Goal: Task Accomplishment & Management: Manage account settings

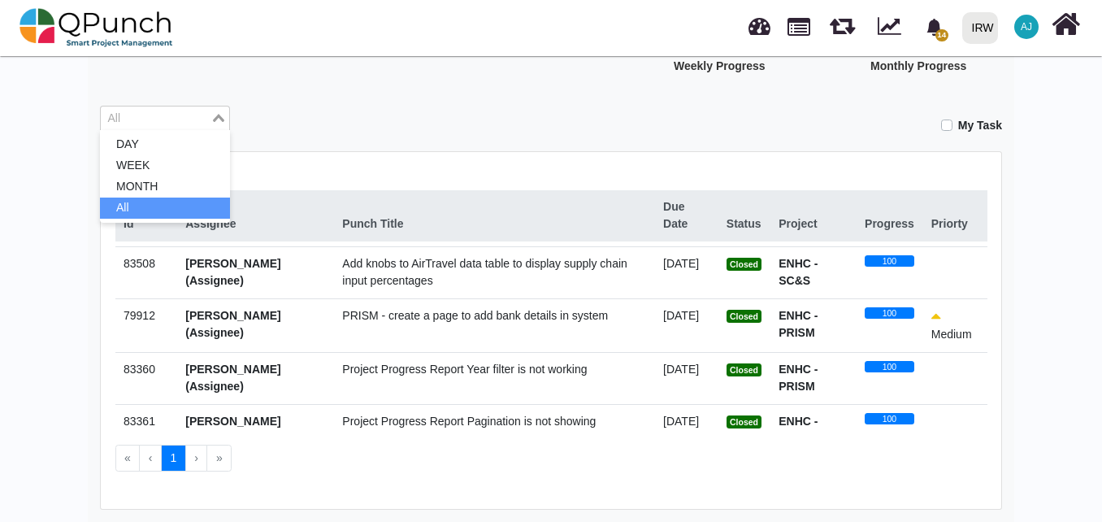
scroll to position [382, 0]
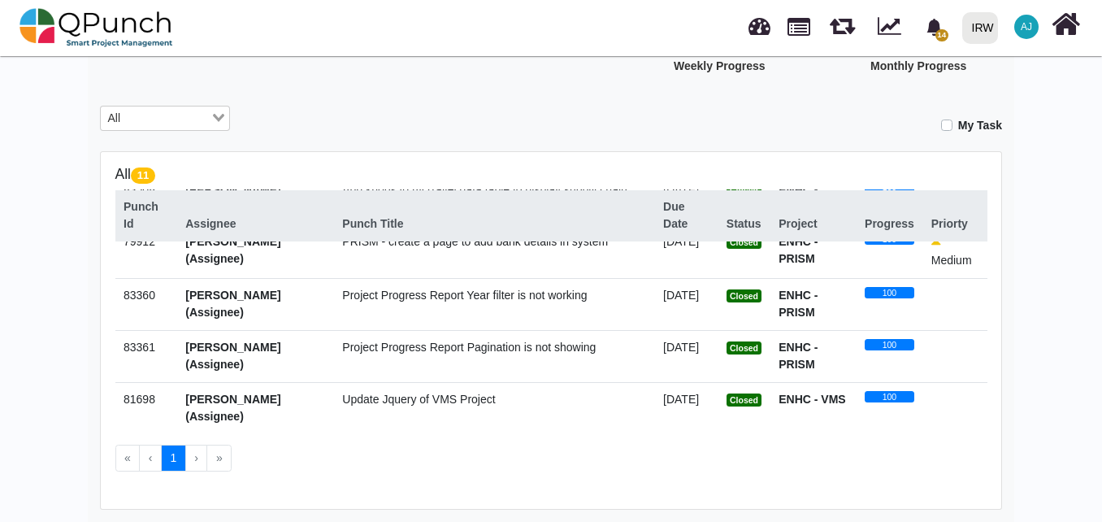
click at [410, 126] on div "My Task" at bounding box center [628, 120] width 748 height 28
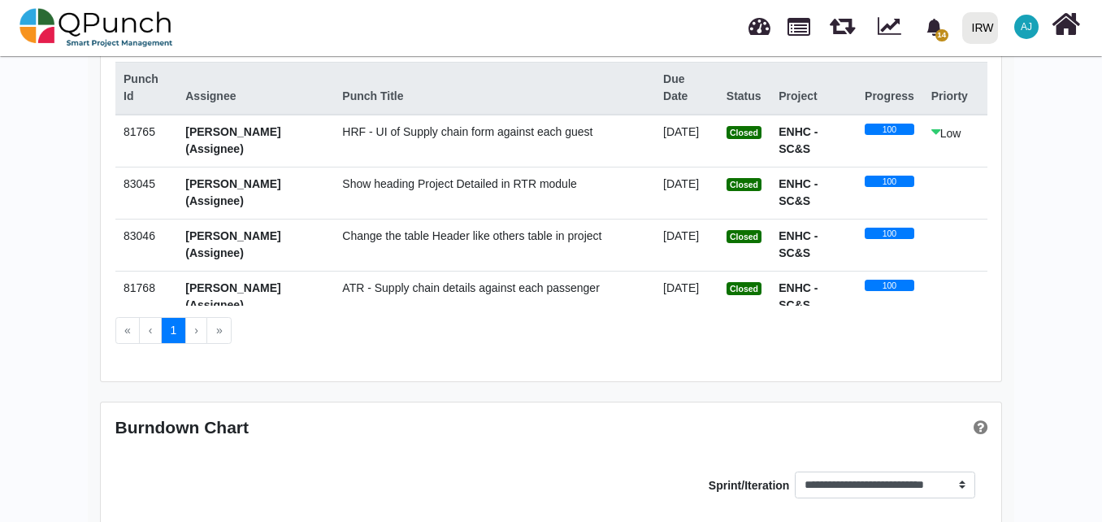
scroll to position [0, 0]
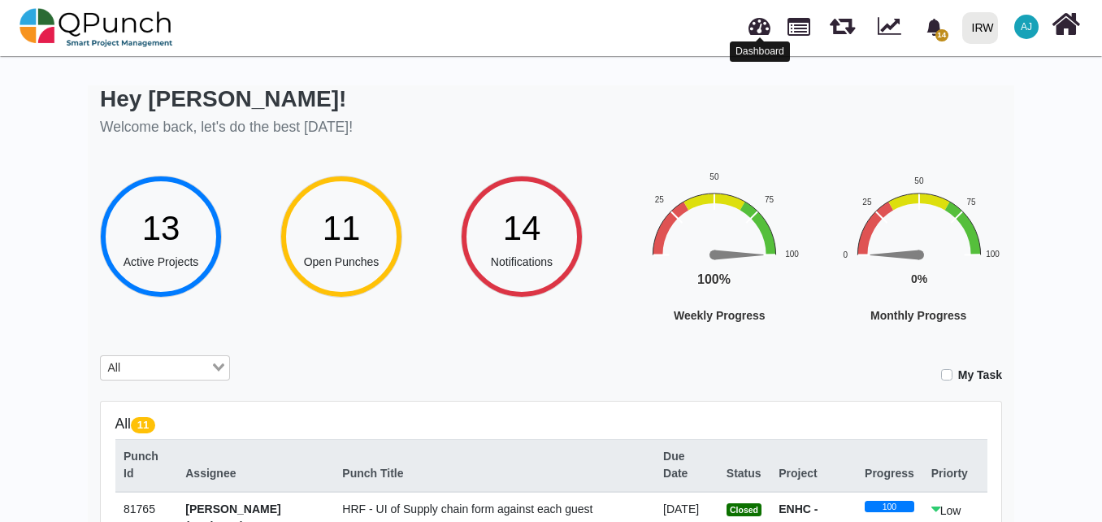
click at [758, 28] on link at bounding box center [760, 24] width 22 height 27
click at [795, 28] on link at bounding box center [799, 25] width 23 height 28
select select "**********"
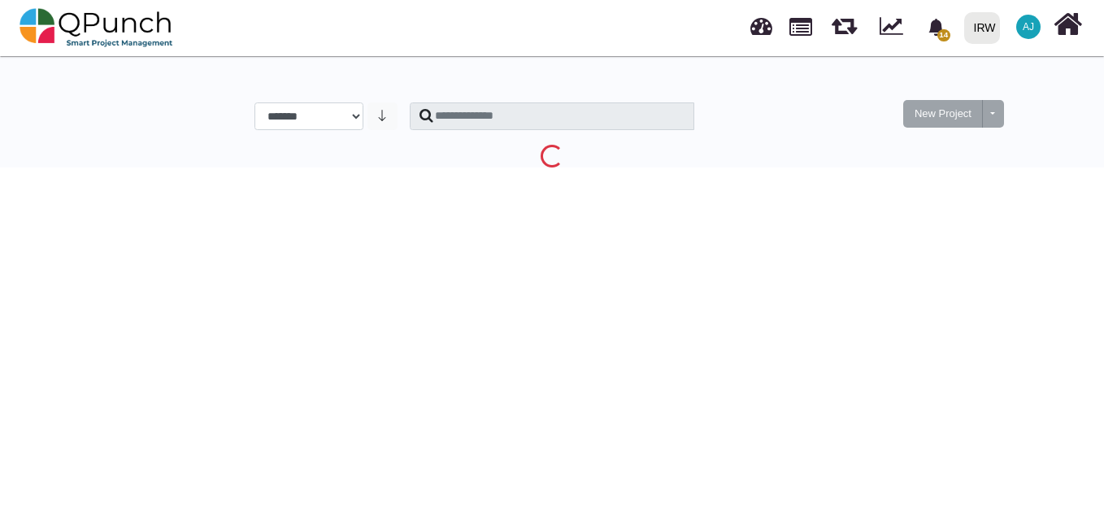
click at [640, 173] on html "14 Notification Clear Add knobs to AirTravel data table to display Nabiha Batoo…" at bounding box center [552, 86] width 1104 height 173
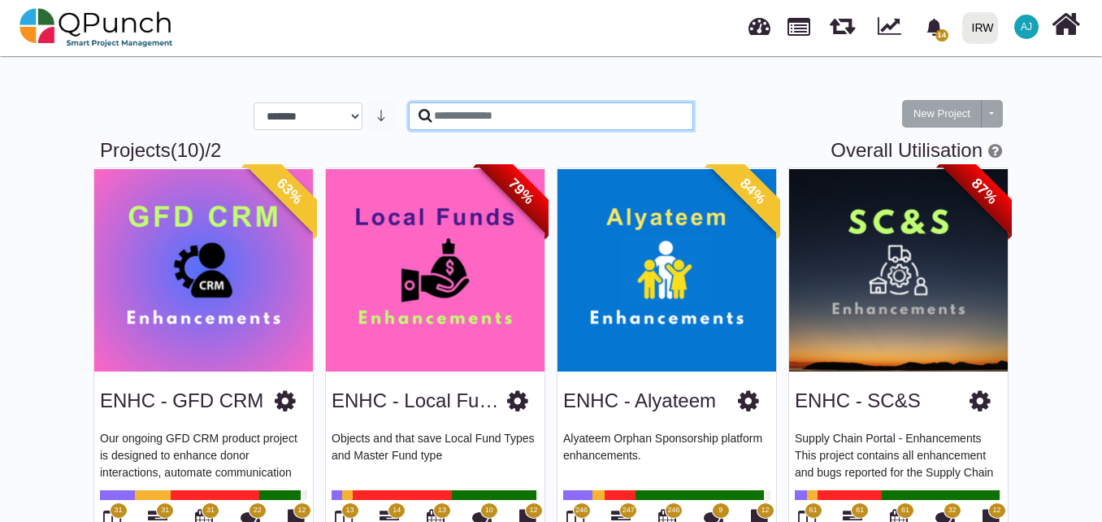
click at [590, 117] on input "text" at bounding box center [551, 116] width 285 height 28
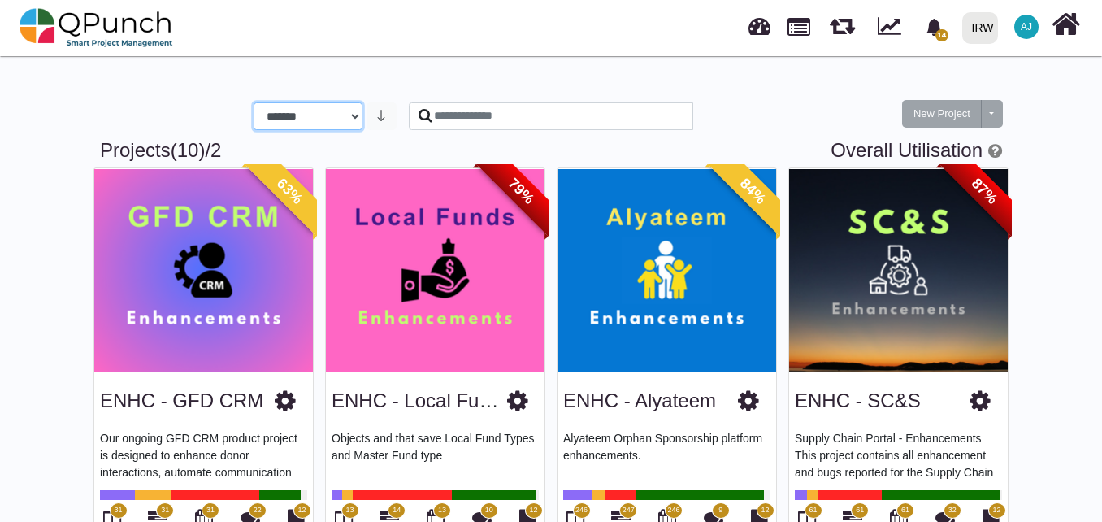
click at [351, 120] on select "**********" at bounding box center [308, 116] width 109 height 28
click at [254, 102] on select "**********" at bounding box center [308, 116] width 109 height 28
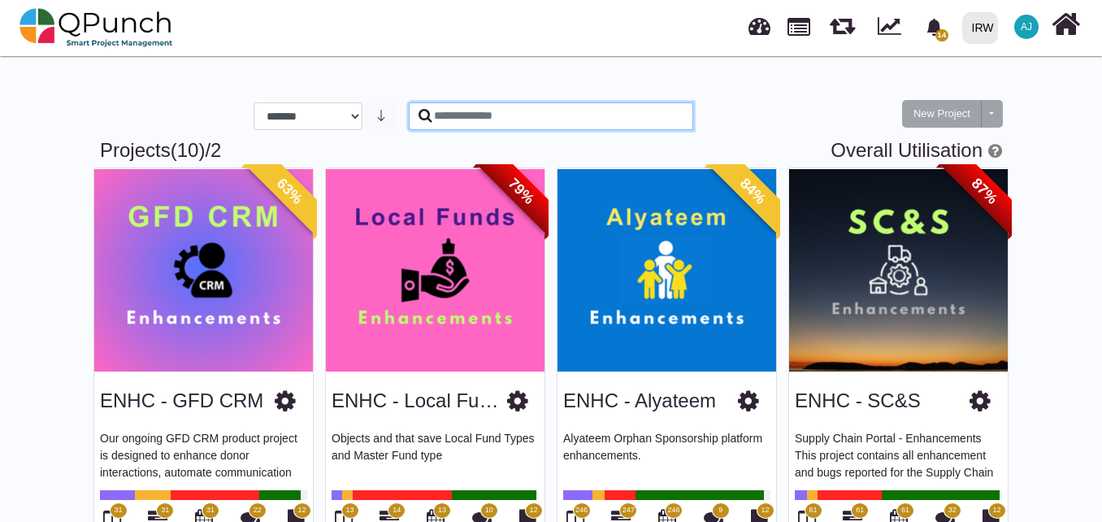
click at [478, 122] on input "text" at bounding box center [551, 116] width 285 height 28
click at [581, 114] on input "text" at bounding box center [551, 116] width 285 height 28
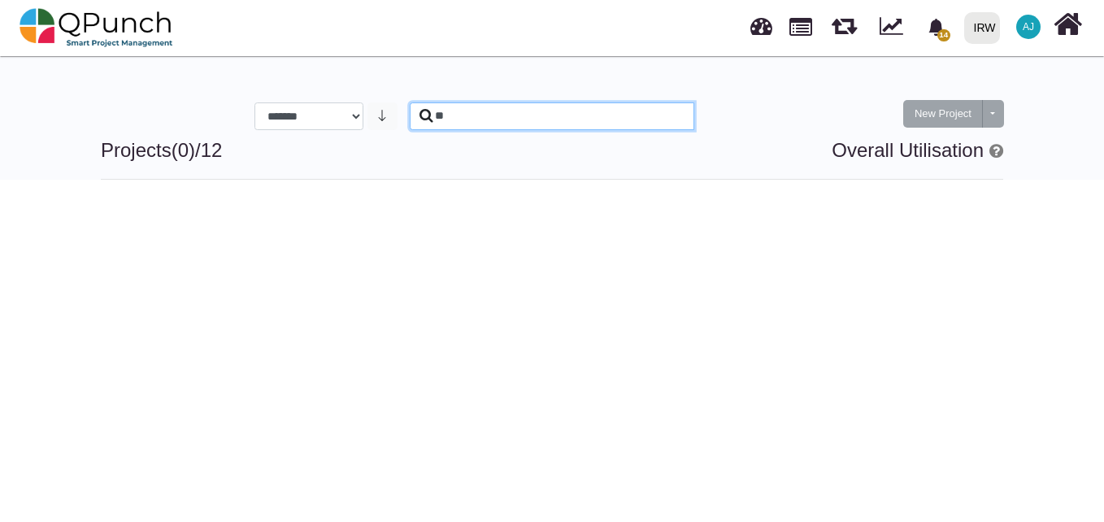
type input "*"
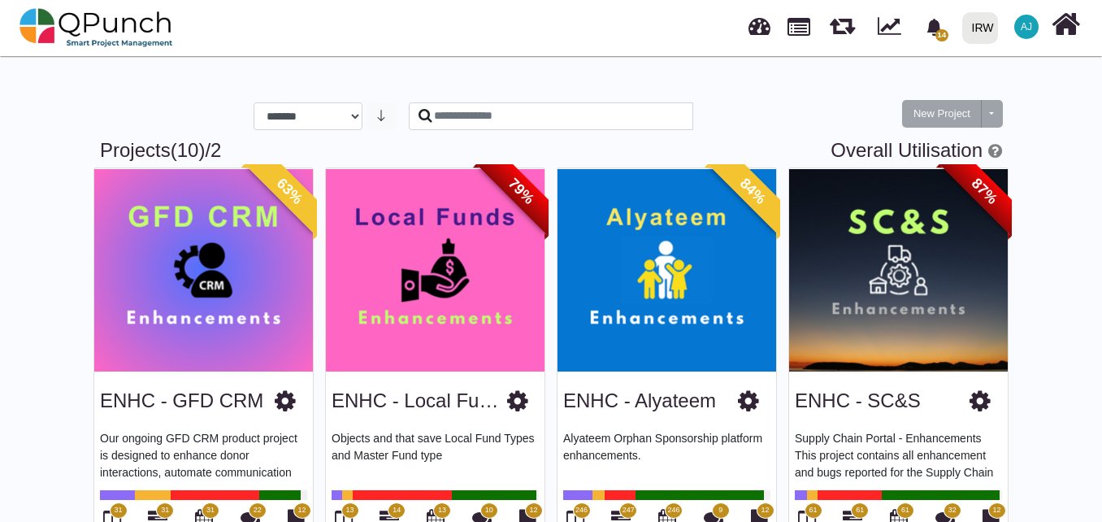
click at [1003, 112] on div "New Project Toggle dropdown New Project Wiz" at bounding box center [953, 113] width 112 height 39
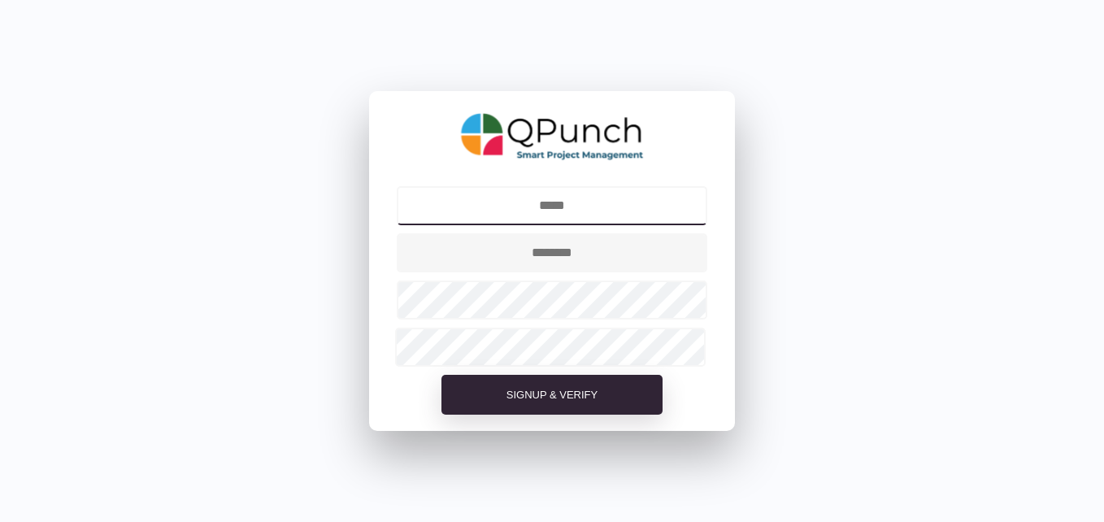
click at [579, 215] on input "text" at bounding box center [552, 205] width 311 height 39
click at [740, 347] on div "Signup & Verify" at bounding box center [552, 261] width 1104 height 522
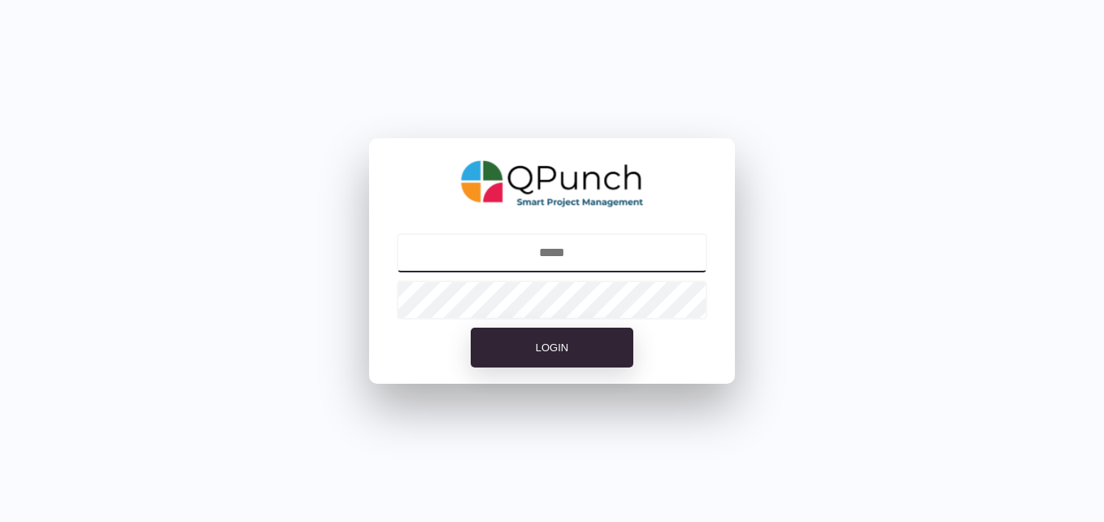
type input "**********"
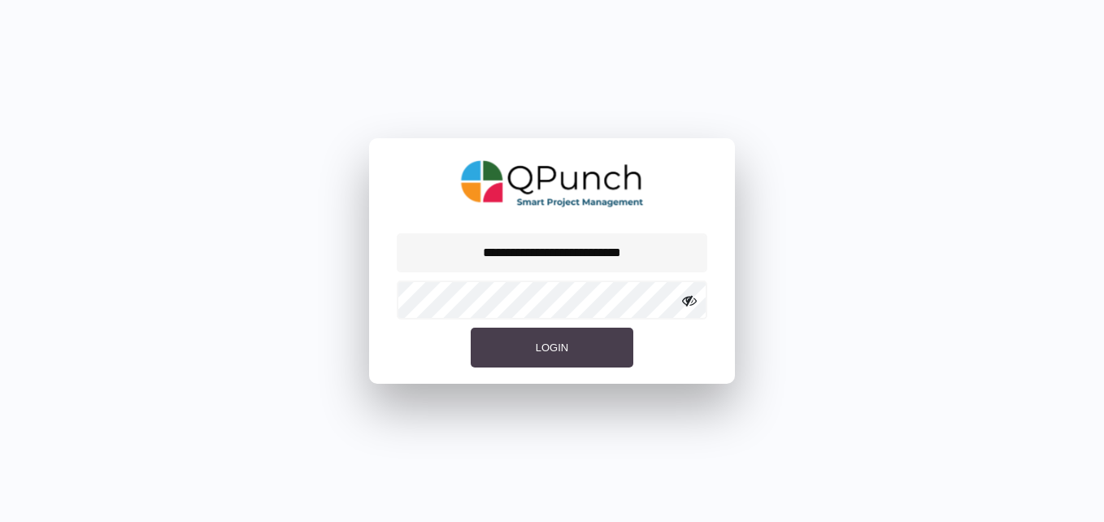
click at [549, 356] on button "Login" at bounding box center [552, 348] width 163 height 41
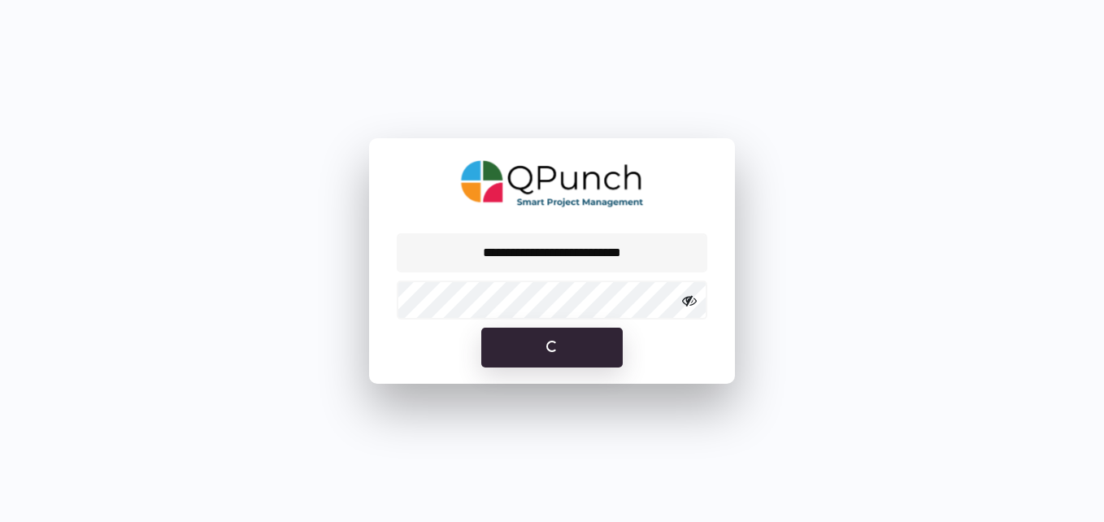
click at [687, 302] on icon at bounding box center [689, 300] width 15 height 15
click at [379, 307] on div at bounding box center [552, 299] width 366 height 47
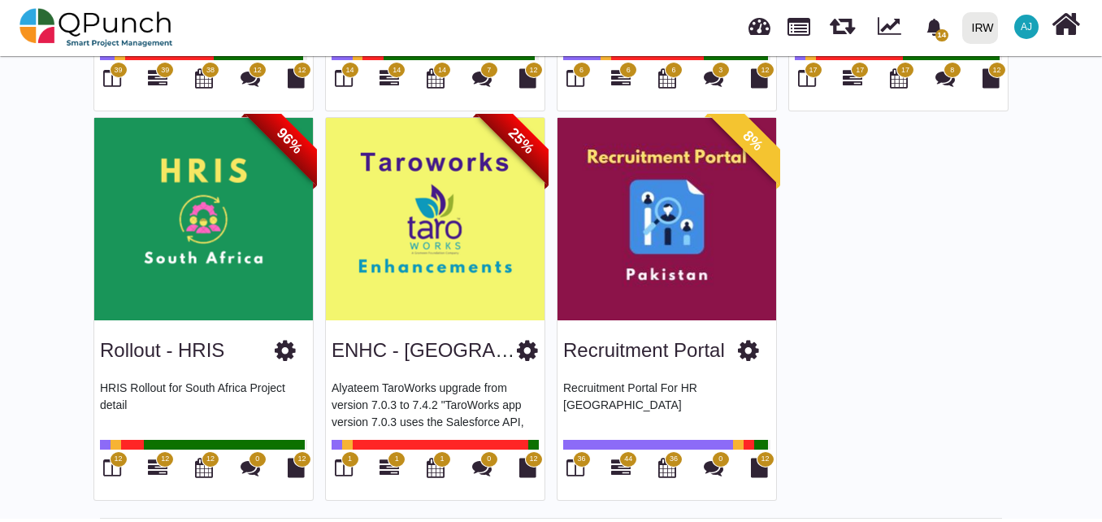
scroll to position [831, 0]
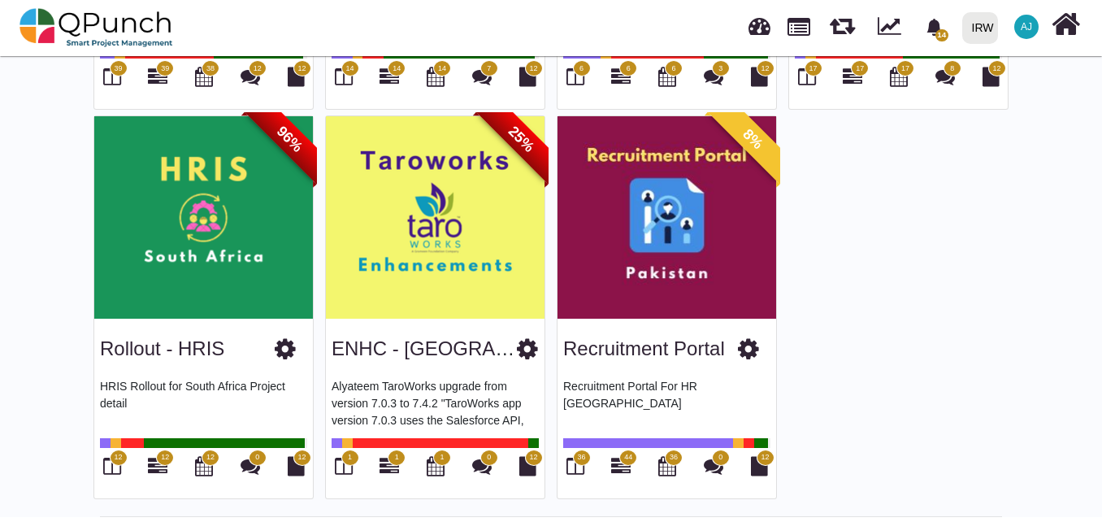
click at [623, 266] on img at bounding box center [667, 217] width 219 height 203
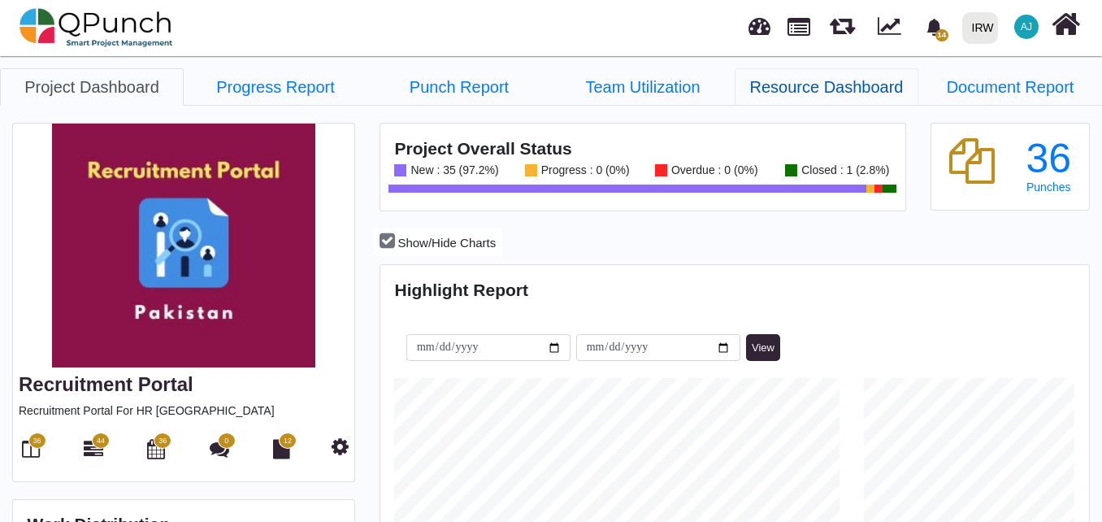
click at [863, 102] on link "Resource Dashboard" at bounding box center [827, 86] width 184 height 37
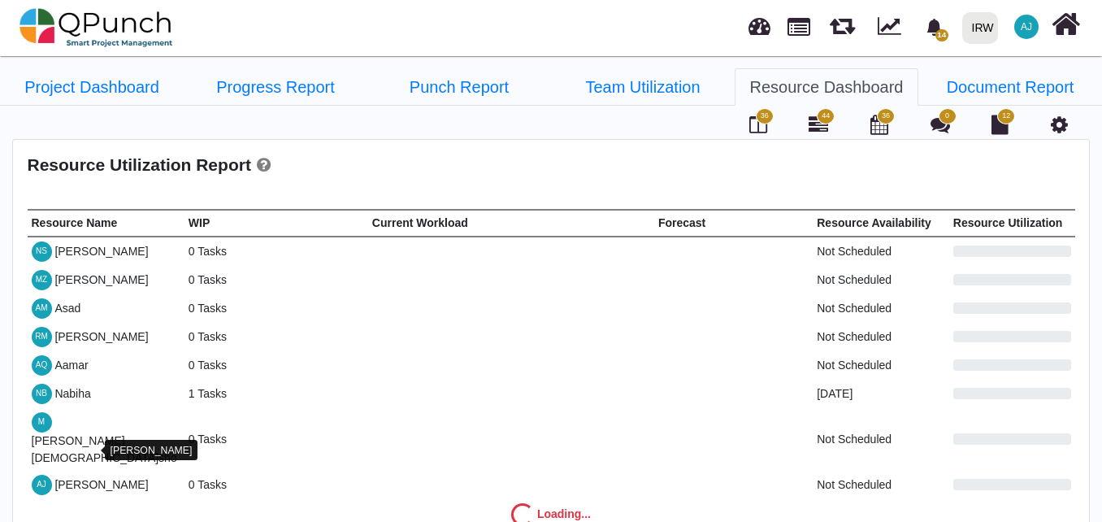
click at [80, 476] on div "[PERSON_NAME]" at bounding box center [100, 484] width 93 height 17
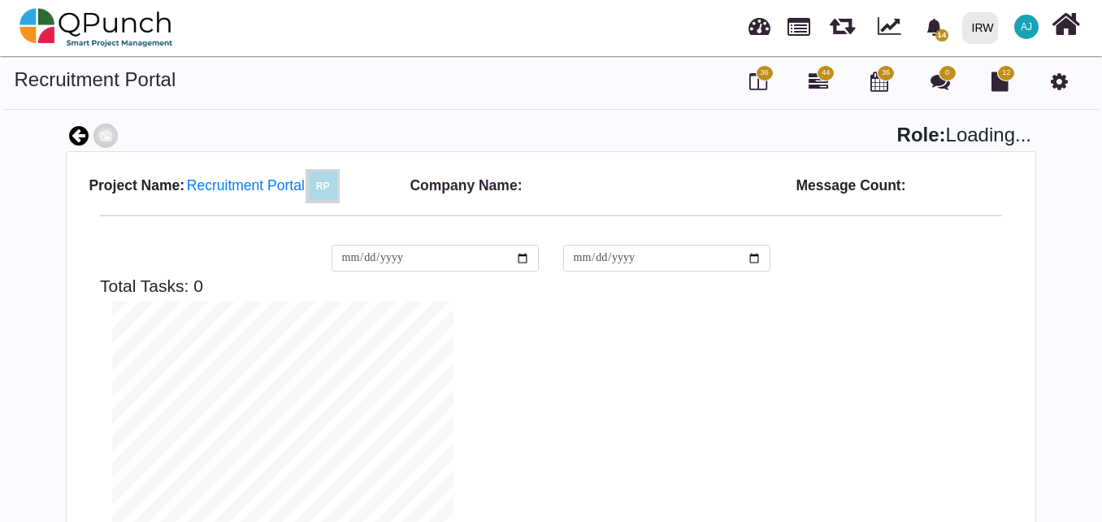
scroll to position [341, 366]
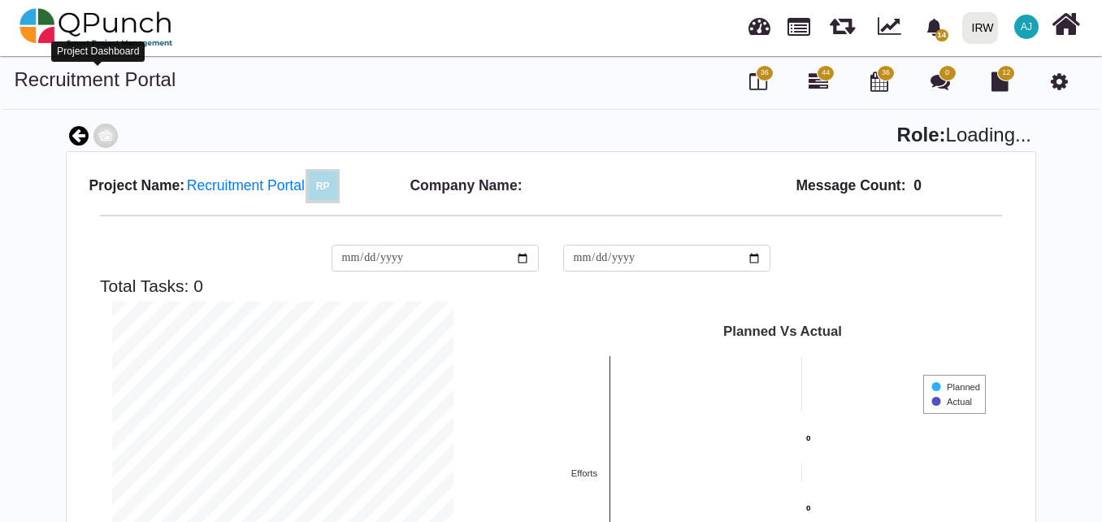
click at [154, 84] on link "Recruitment Portal" at bounding box center [96, 79] width 162 height 22
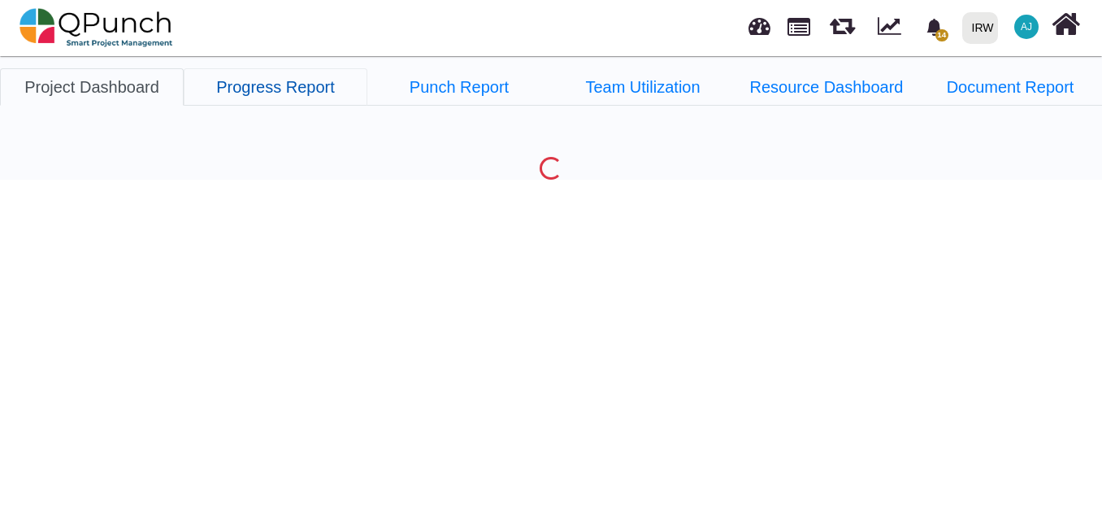
click at [280, 102] on link "Progress Report" at bounding box center [276, 86] width 184 height 37
click at [474, 100] on link "Punch Report" at bounding box center [459, 86] width 184 height 37
click at [677, 85] on link "Team Utilization" at bounding box center [643, 86] width 184 height 37
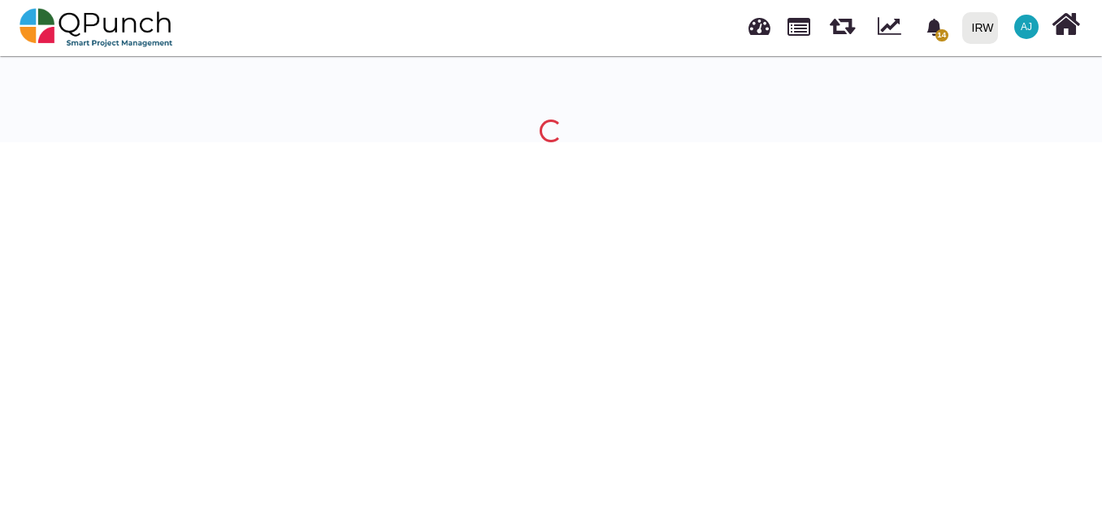
click at [833, 82] on div at bounding box center [551, 105] width 1102 height 74
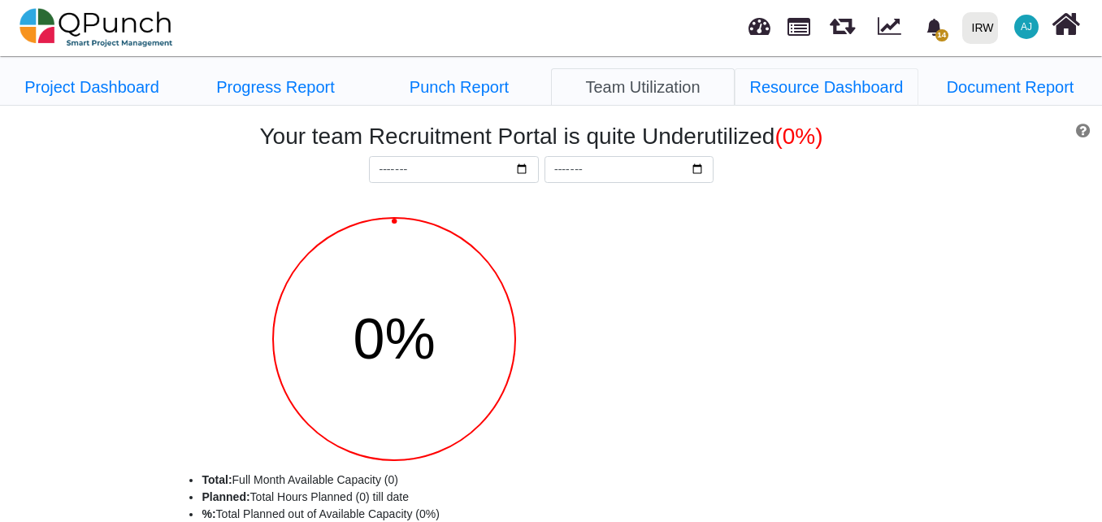
click at [833, 82] on link "Resource Dashboard" at bounding box center [827, 86] width 184 height 37
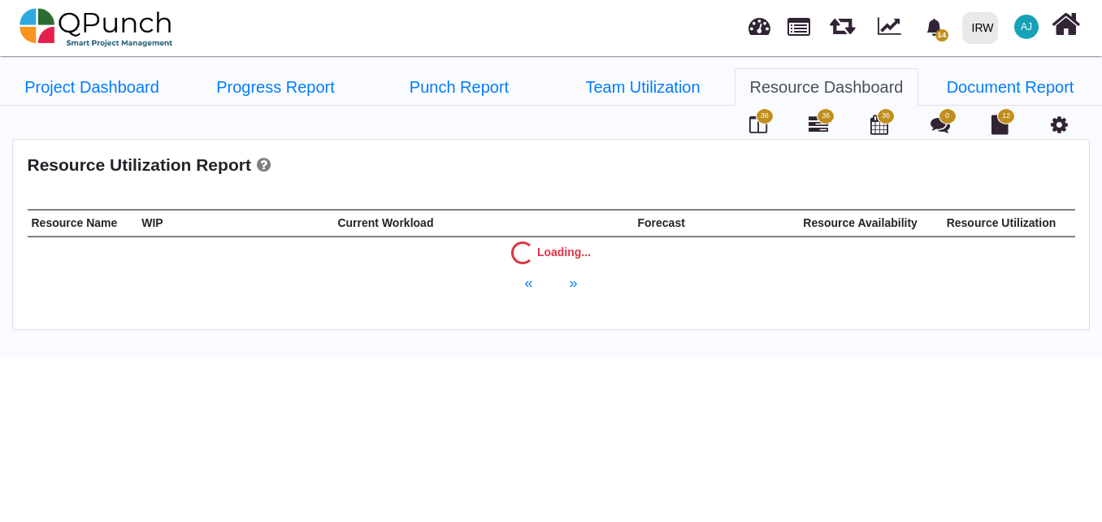
click at [761, 122] on span "36" at bounding box center [765, 116] width 18 height 16
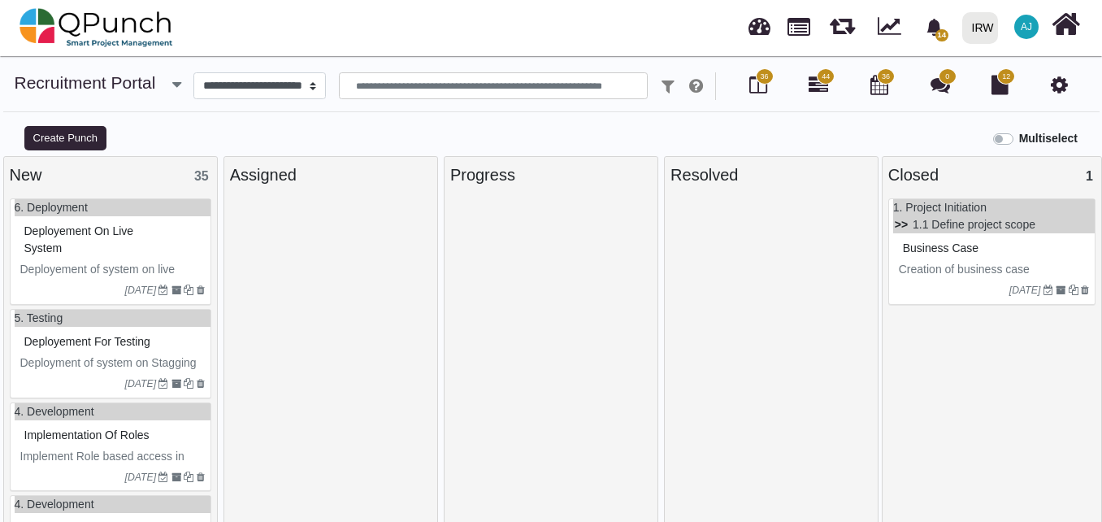
select select
